Goal: Task Accomplishment & Management: Manage account settings

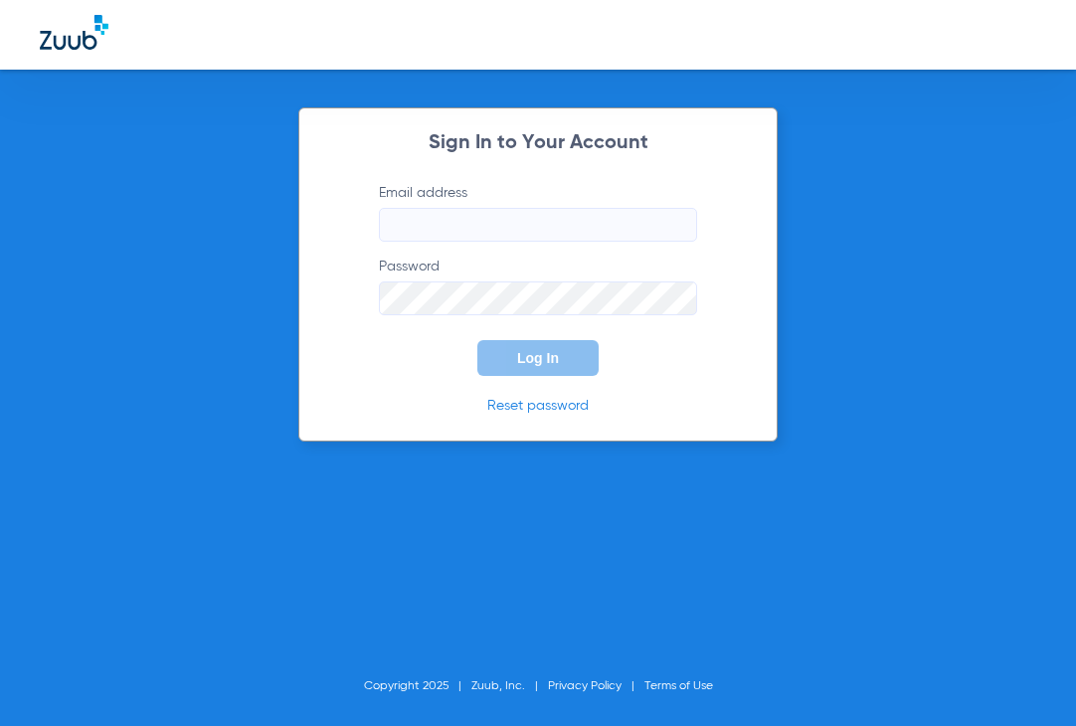
click at [473, 230] on input "Email address" at bounding box center [538, 225] width 318 height 34
type input "[EMAIL_ADDRESS][DOMAIN_NAME]"
click at [477, 340] on button "Log In" at bounding box center [537, 358] width 121 height 36
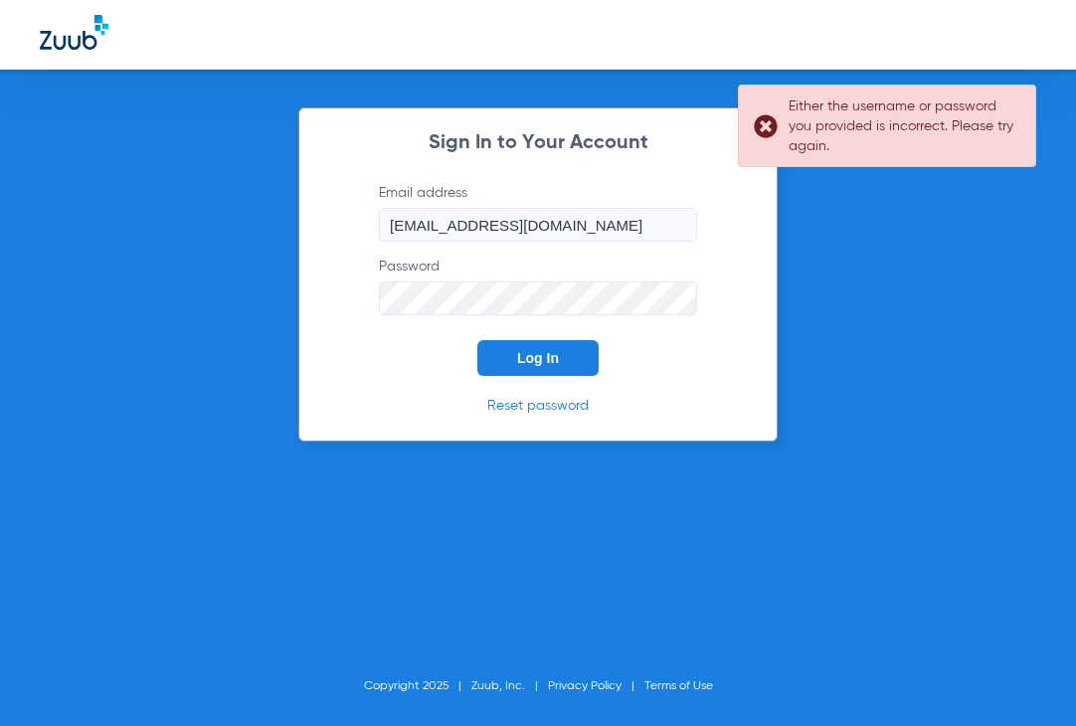
click at [306, 294] on div "Sign In to Your Account Email address [EMAIL_ADDRESS][DOMAIN_NAME] Password Log…" at bounding box center [537, 274] width 479 height 334
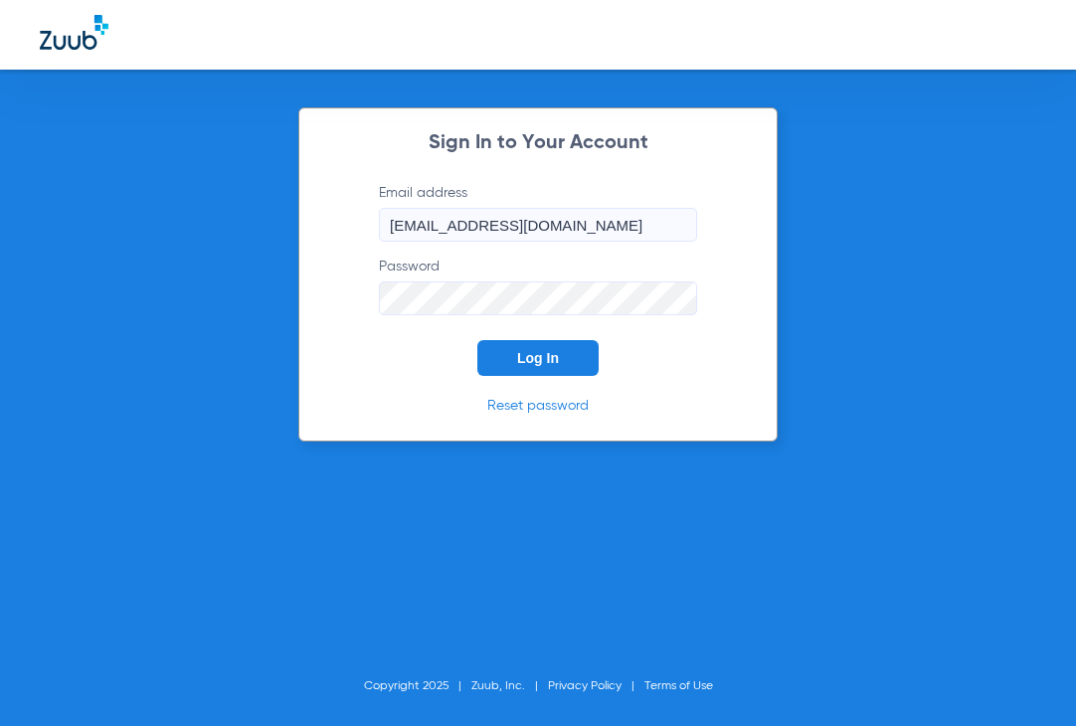
click at [477, 340] on button "Log In" at bounding box center [537, 358] width 121 height 36
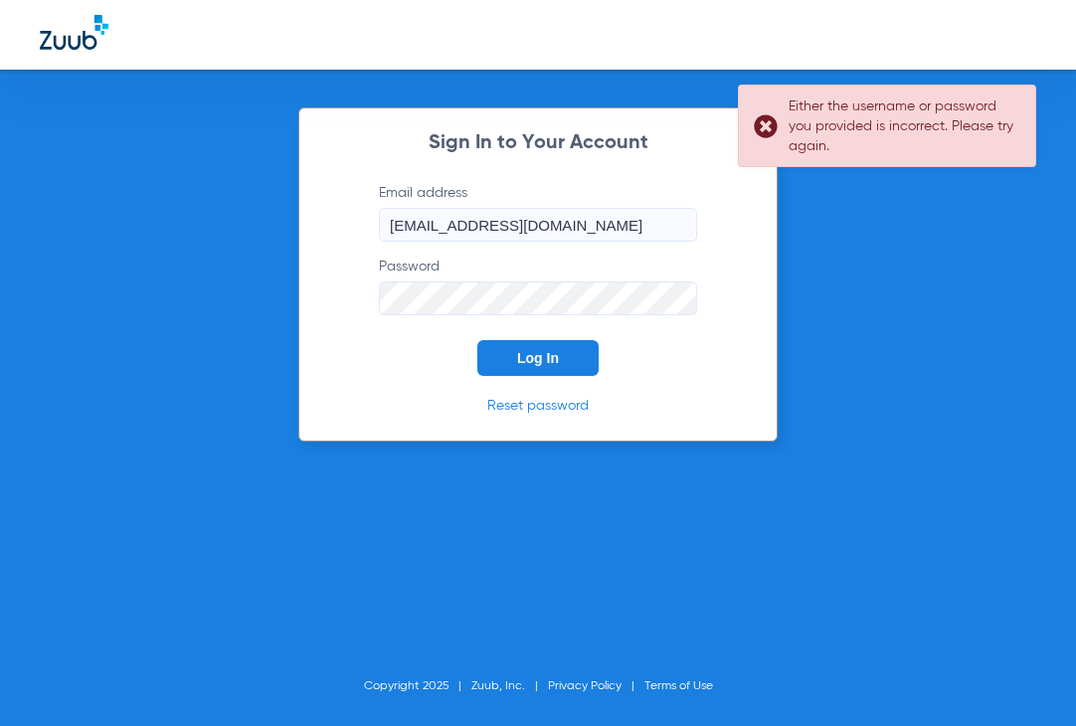
click at [109, 262] on div "Sign In to Your Account Email address [EMAIL_ADDRESS][DOMAIN_NAME] Password Log…" at bounding box center [538, 363] width 1076 height 726
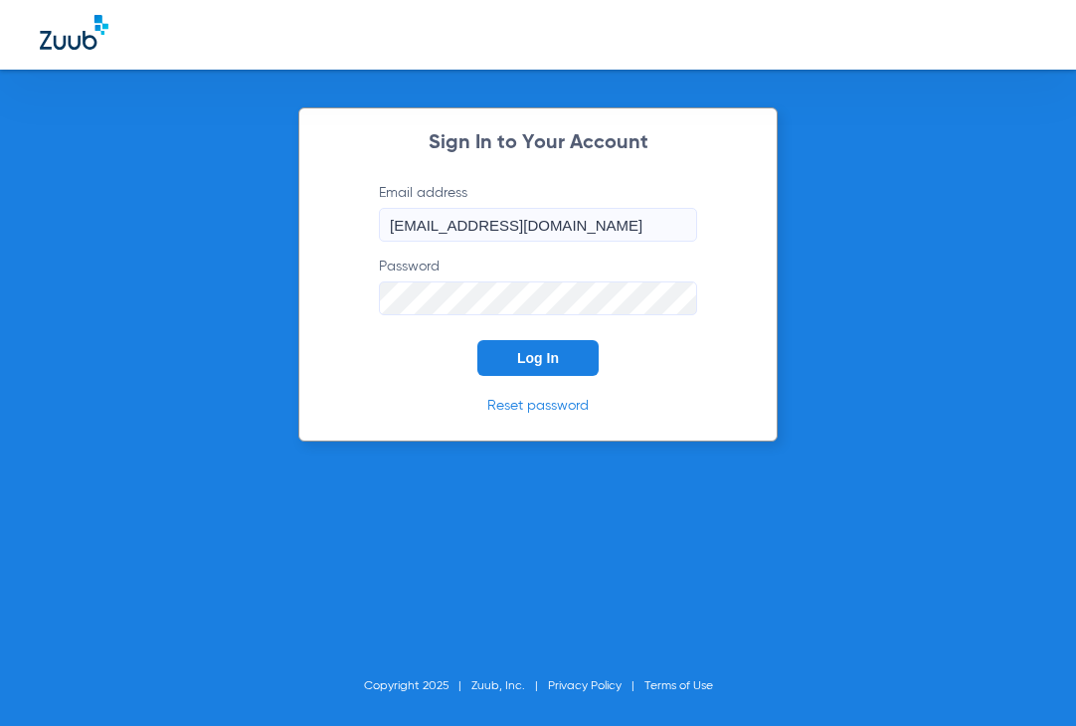
click at [477, 340] on button "Log In" at bounding box center [537, 358] width 121 height 36
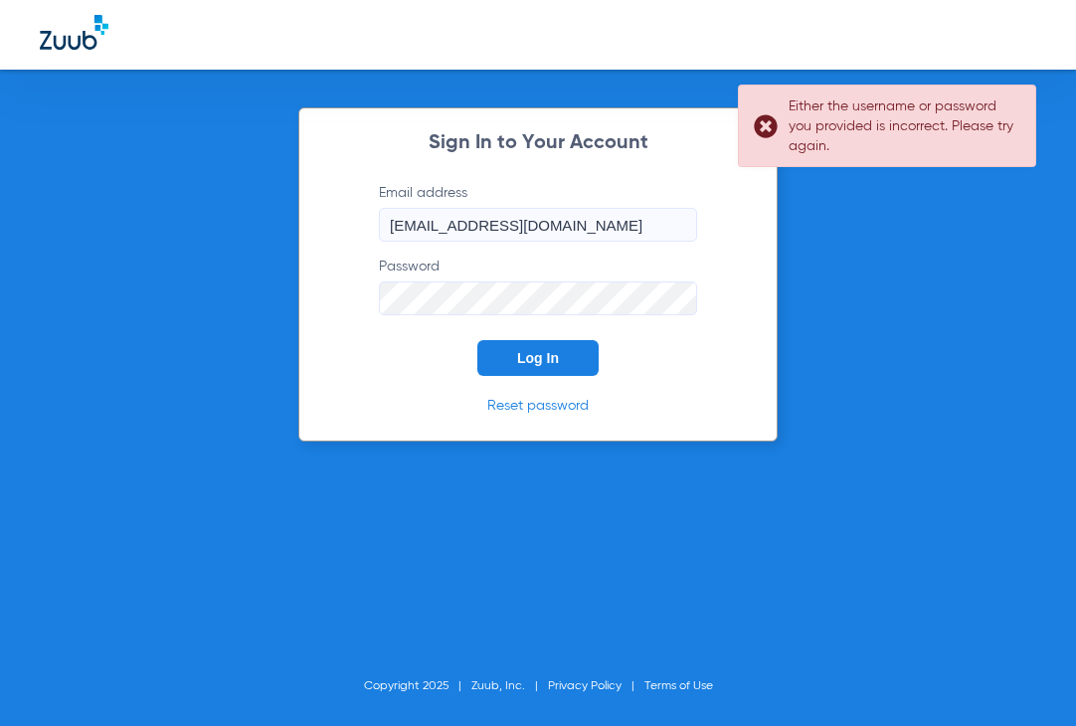
click at [626, 224] on input "[EMAIL_ADDRESS][DOMAIN_NAME]" at bounding box center [538, 225] width 318 height 34
click at [426, 219] on input "[EMAIL_ADDRESS][DOMAIN_NAME]" at bounding box center [538, 225] width 318 height 34
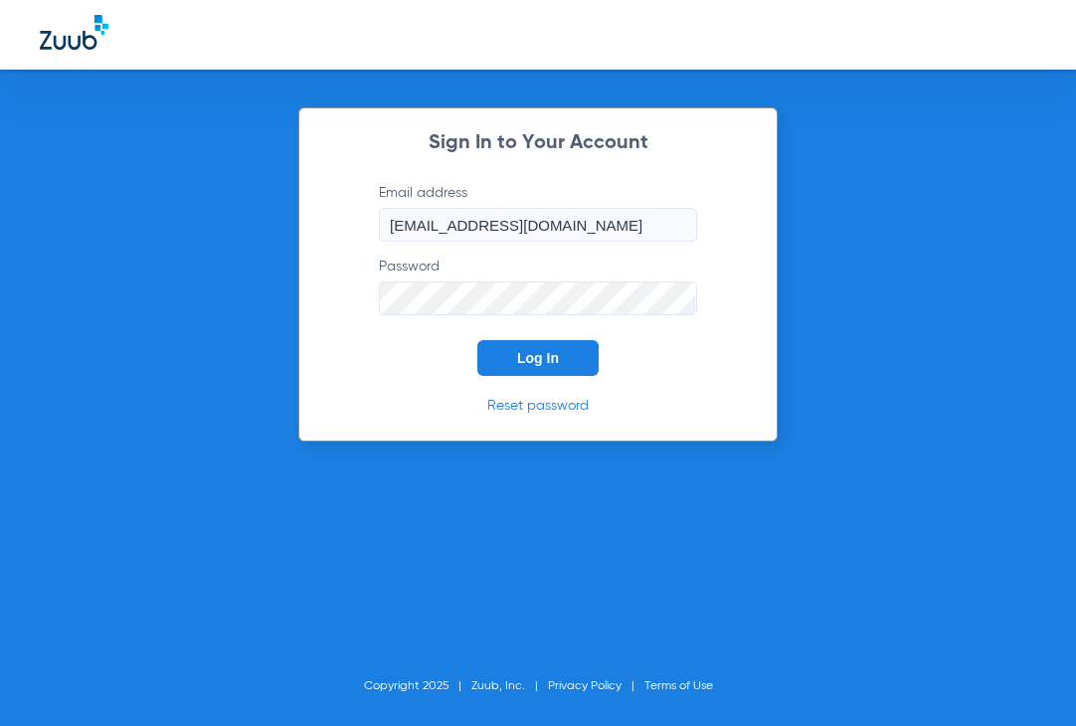
click at [335, 304] on div "Sign In to Your Account Email address [EMAIL_ADDRESS][DOMAIN_NAME] Password Log…" at bounding box center [537, 274] width 479 height 334
click at [530, 345] on button "Log In" at bounding box center [537, 358] width 121 height 36
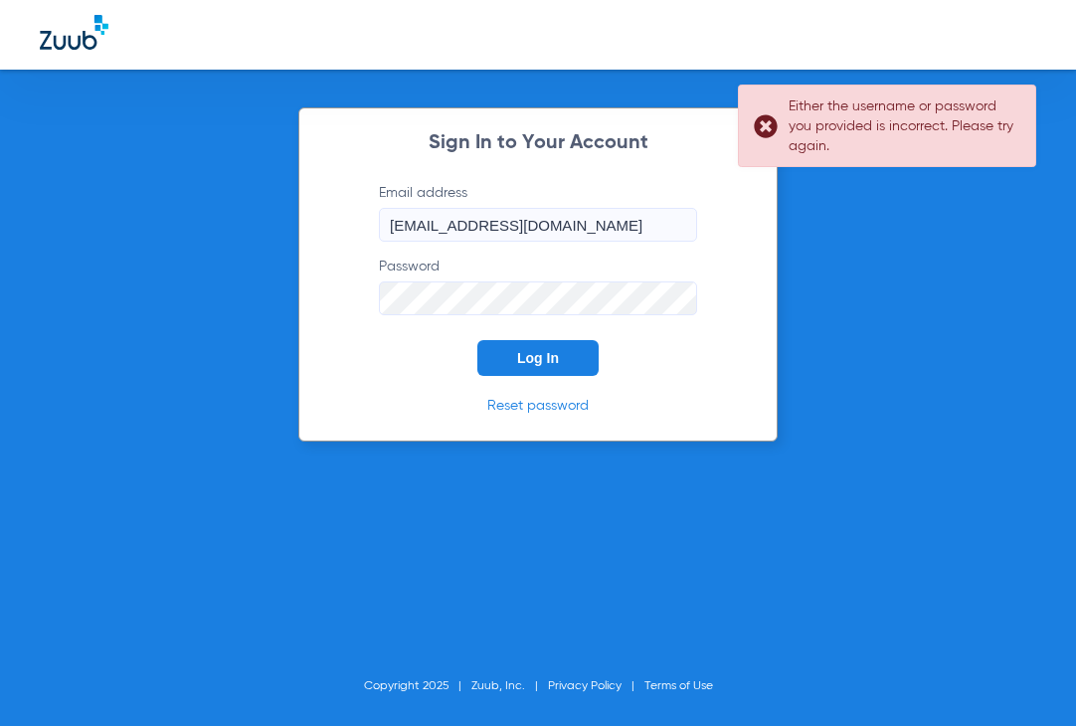
click at [201, 267] on div "Sign In to Your Account Email address [EMAIL_ADDRESS][DOMAIN_NAME] Password Log…" at bounding box center [538, 363] width 1076 height 726
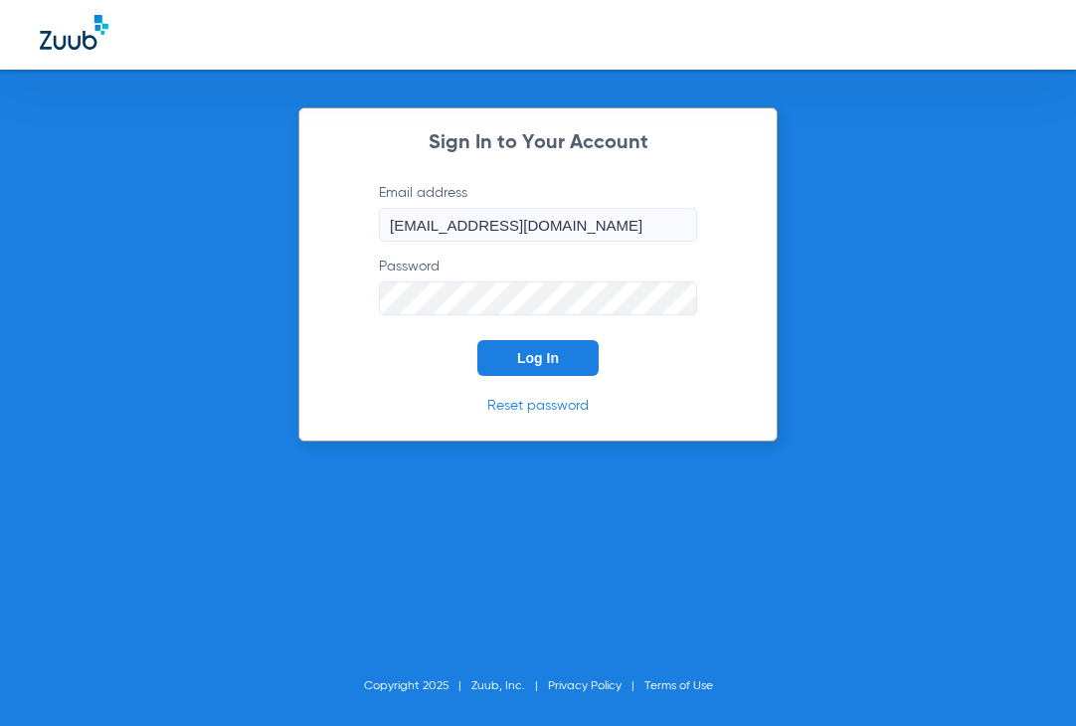
click at [477, 340] on button "Log In" at bounding box center [537, 358] width 121 height 36
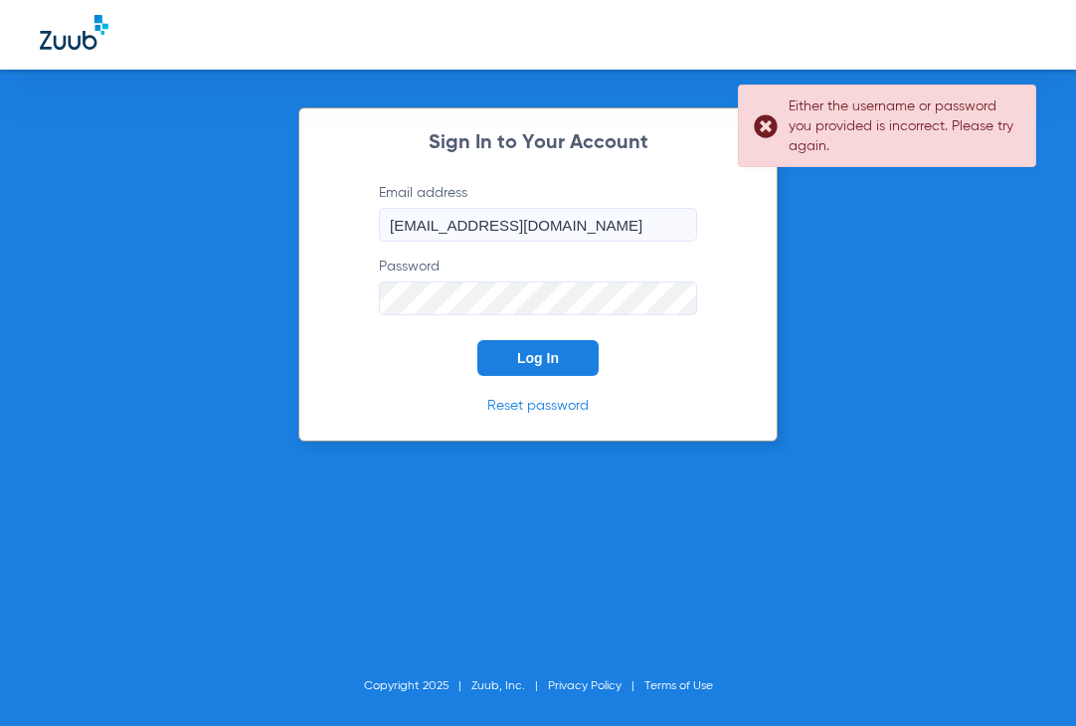
click at [761, 302] on div "Sign In to Your Account Email address [EMAIL_ADDRESS][DOMAIN_NAME] Password Log…" at bounding box center [537, 274] width 479 height 334
click at [659, 231] on input "[EMAIL_ADDRESS][DOMAIN_NAME]" at bounding box center [538, 225] width 318 height 34
